Goal: Check status: Check status

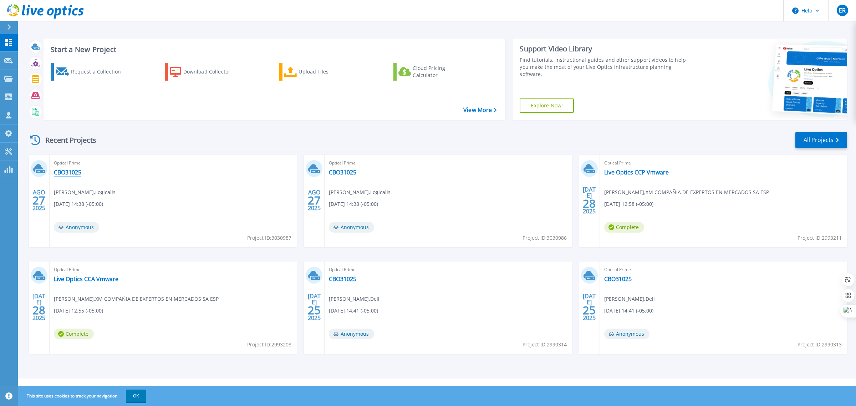
click at [77, 176] on link "CBO31025" at bounding box center [67, 172] width 27 height 7
click at [4, 82] on link "Projects Projects" at bounding box center [9, 79] width 18 height 18
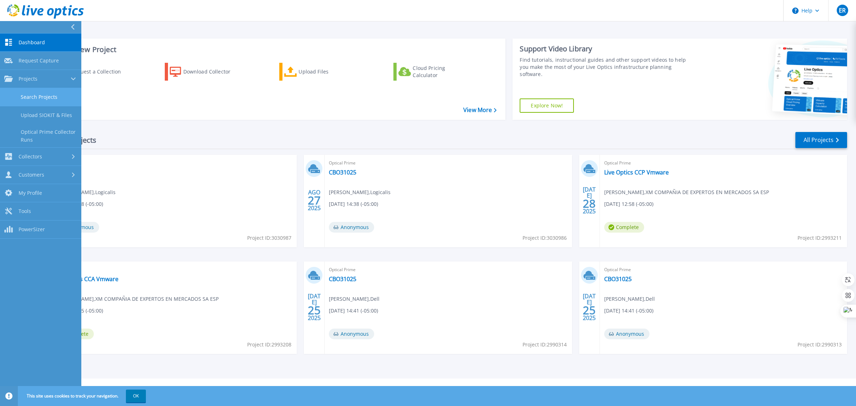
click at [58, 102] on link "Search Projects" at bounding box center [40, 97] width 81 height 18
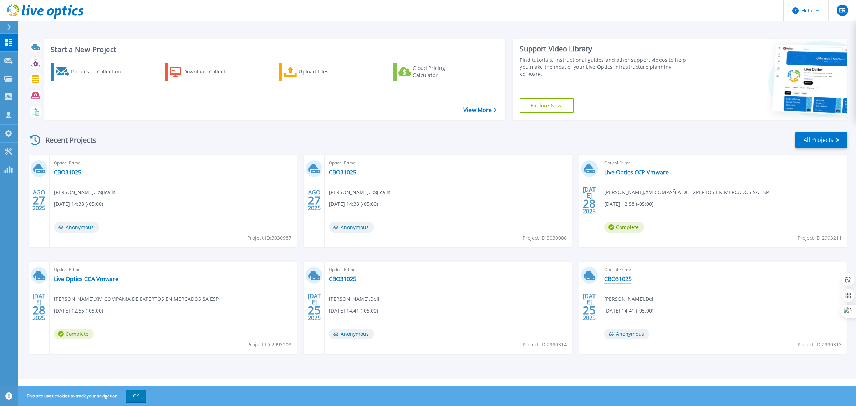
drag, startPoint x: 710, startPoint y: 5, endPoint x: 612, endPoint y: 279, distance: 290.7
click at [612, 279] on link "CBO31025" at bounding box center [617, 278] width 27 height 7
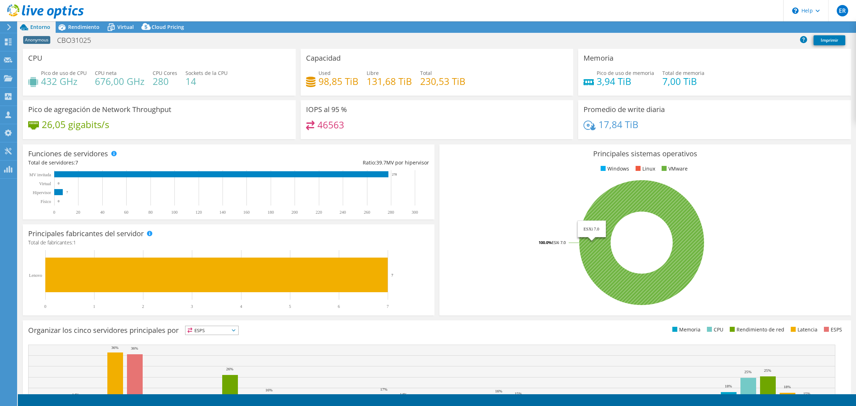
select select "USD"
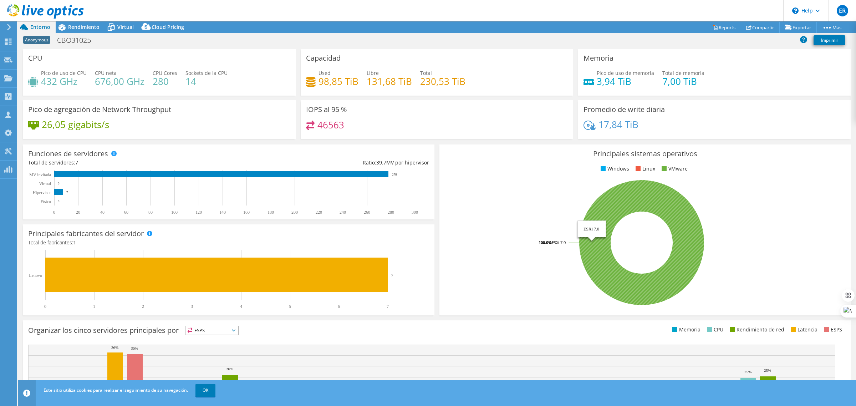
drag, startPoint x: 601, startPoint y: 273, endPoint x: 565, endPoint y: 297, distance: 43.7
click at [542, 297] on rect at bounding box center [642, 242] width 394 height 125
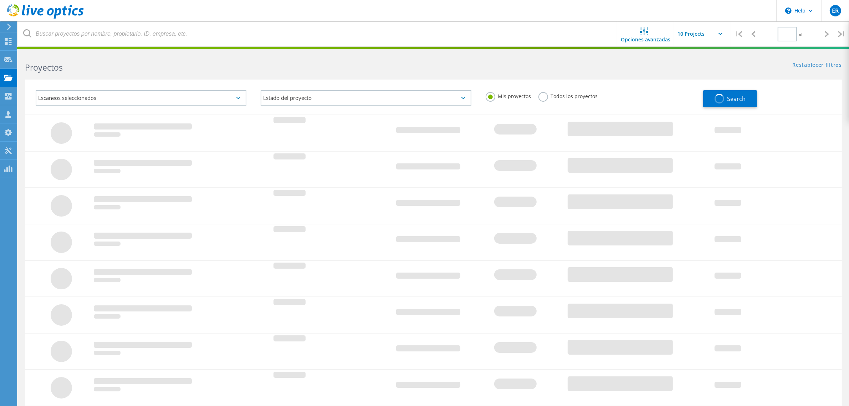
type input "1"
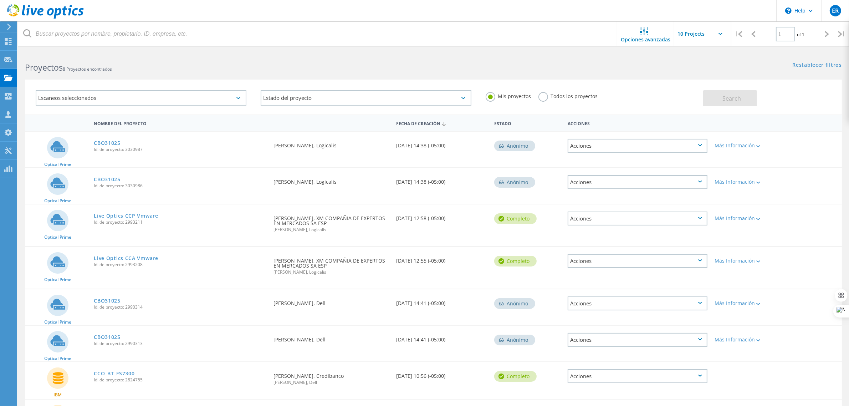
click at [106, 298] on link "CBO31025" at bounding box center [107, 300] width 27 height 5
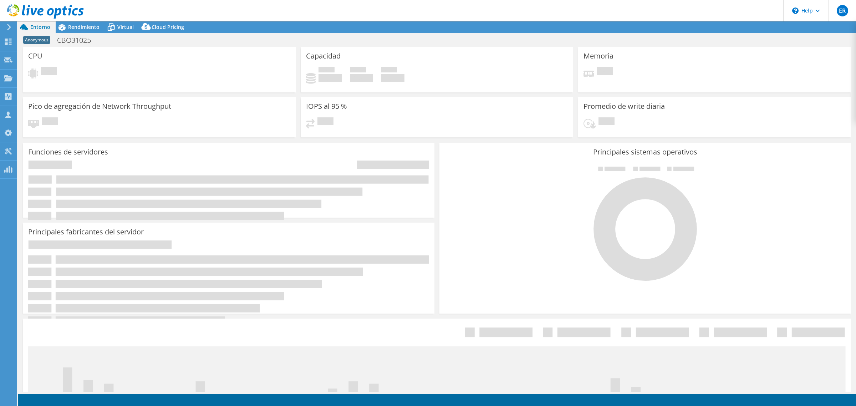
select select "USEast"
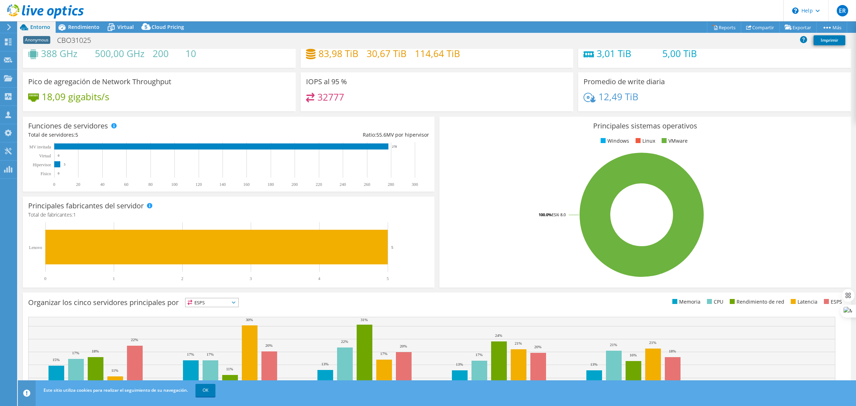
scroll to position [70, 0]
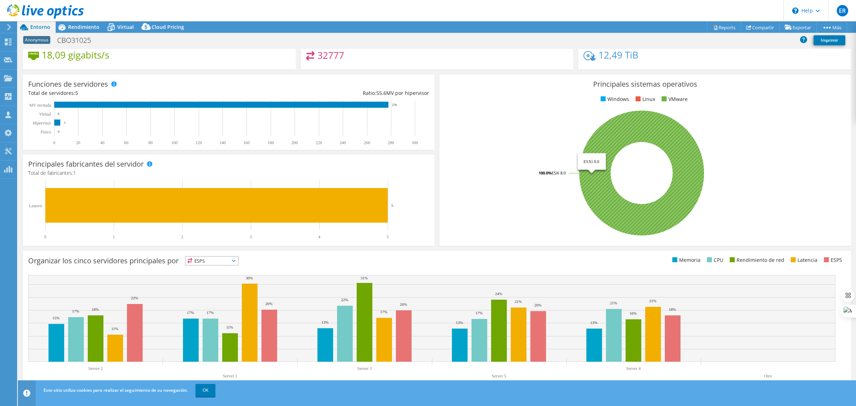
click at [609, 205] on icon at bounding box center [641, 173] width 125 height 125
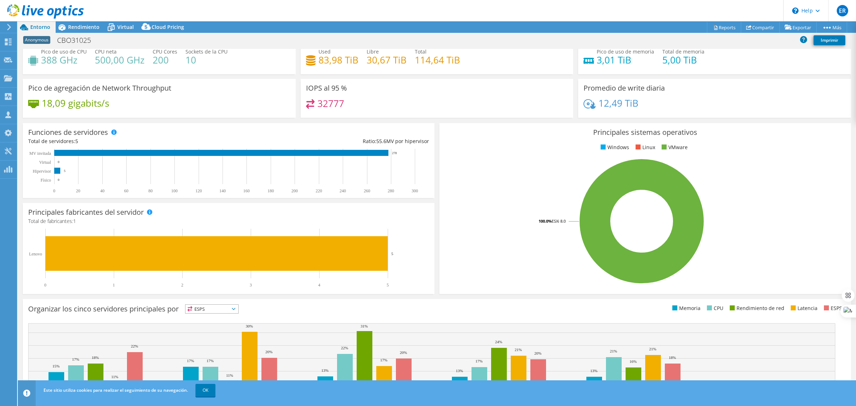
scroll to position [0, 0]
